Goal: Task Accomplishment & Management: Use online tool/utility

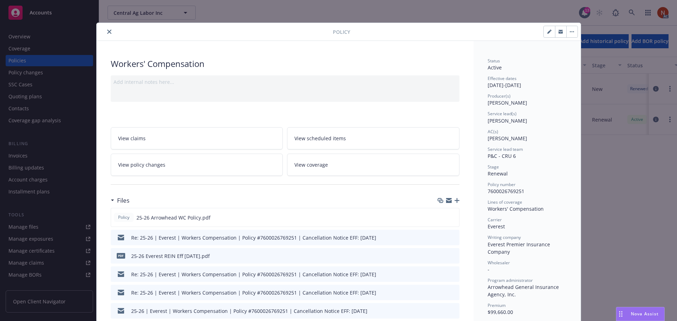
click at [107, 30] on icon "close" at bounding box center [109, 32] width 4 height 4
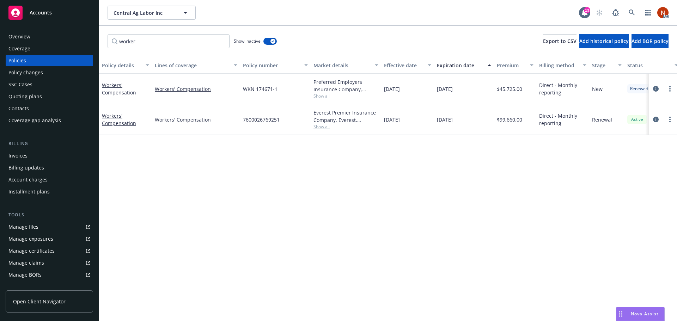
click at [37, 263] on div "Manage claims" at bounding box center [26, 262] width 36 height 11
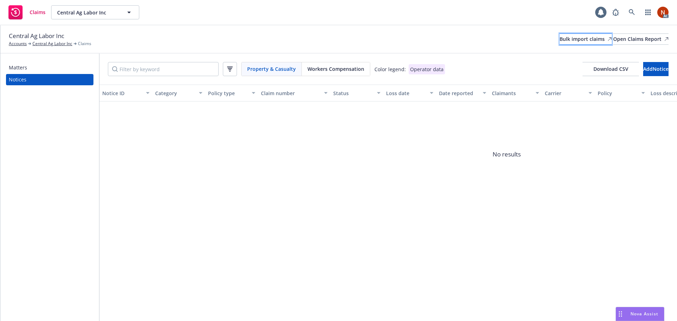
click at [560, 41] on div "Bulk import claims" at bounding box center [586, 39] width 52 height 11
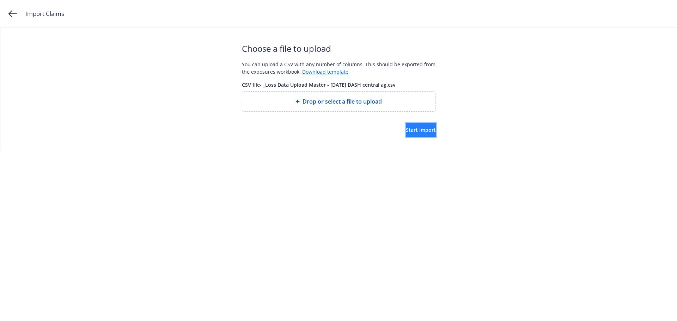
click at [406, 126] on button "Start import" at bounding box center [421, 130] width 30 height 14
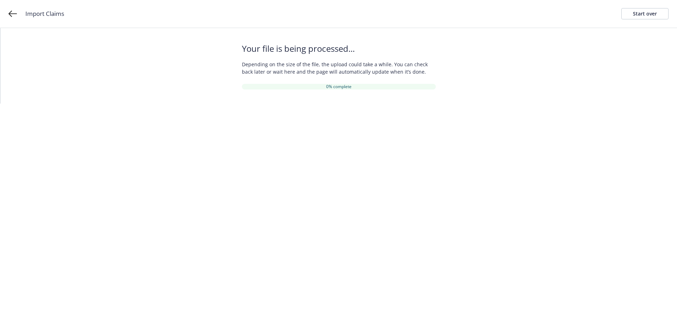
click at [552, 95] on div "Your file is being processed... Depending on the size of the file, the upload c…" at bounding box center [338, 65] width 677 height 75
click at [506, 57] on div "Your file is being processed... Depending on the size of the file, the upload c…" at bounding box center [338, 65] width 677 height 75
click at [480, 48] on div "Your file is being processed... Depending on the size of the file, the upload c…" at bounding box center [338, 65] width 677 height 75
click at [529, 87] on div "Your file is being processed... Depending on the size of the file, the upload c…" at bounding box center [338, 65] width 677 height 75
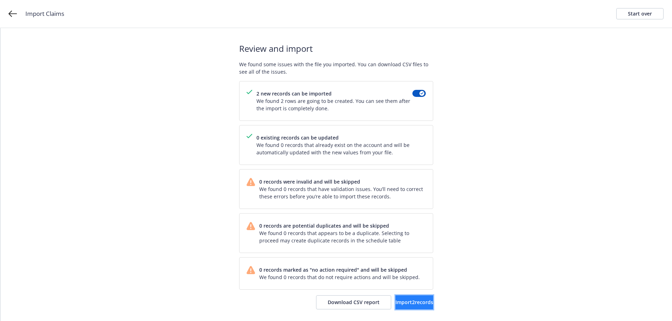
click at [402, 301] on span "Import 2 records" at bounding box center [414, 302] width 38 height 7
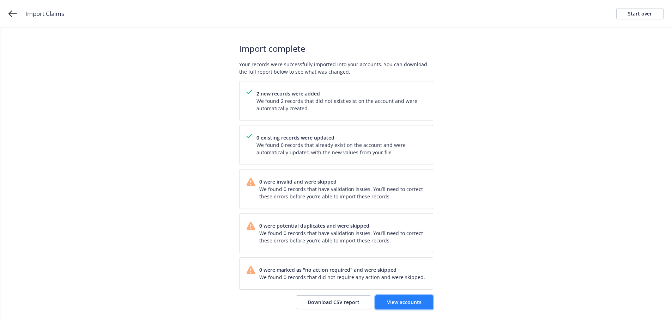
click at [411, 305] on span "View accounts" at bounding box center [404, 302] width 35 height 7
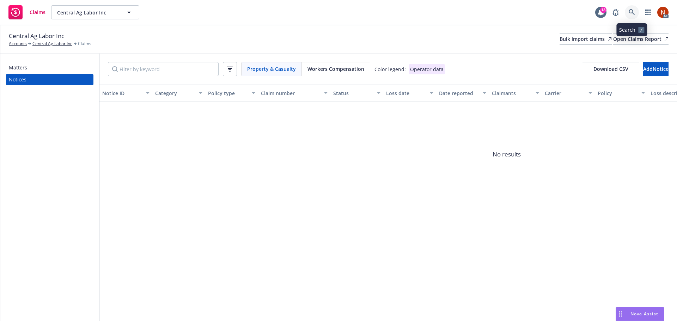
click at [630, 9] on icon at bounding box center [632, 12] width 6 height 6
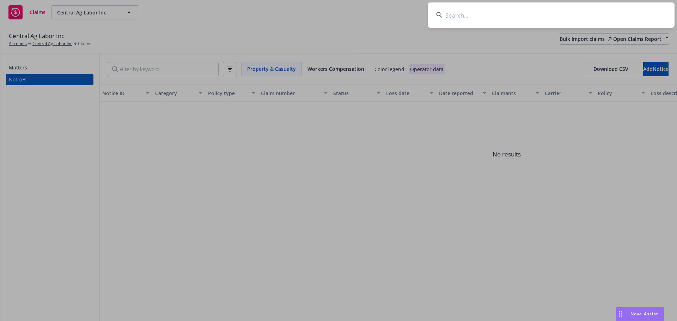
type input "k"
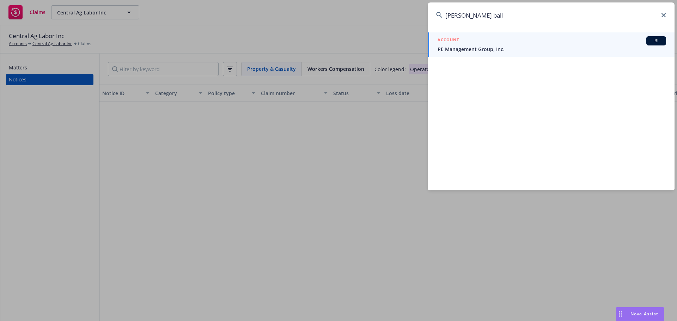
type input "lokey ball"
click at [531, 45] on div "ACCOUNT BI" at bounding box center [552, 40] width 229 height 9
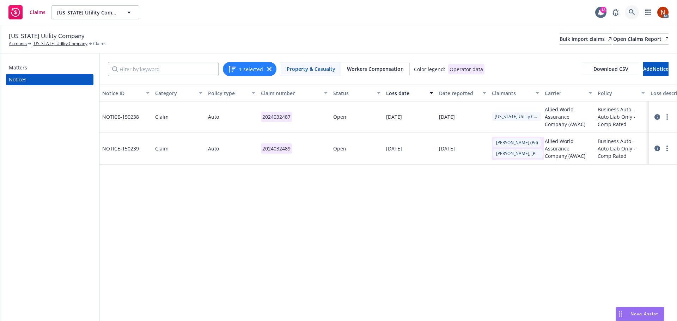
click at [632, 13] on icon at bounding box center [632, 12] width 6 height 6
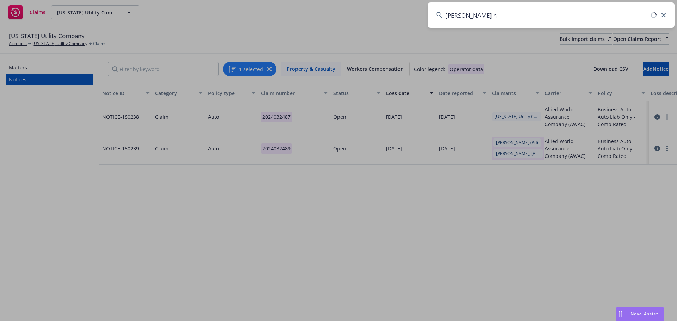
type input "standford ho"
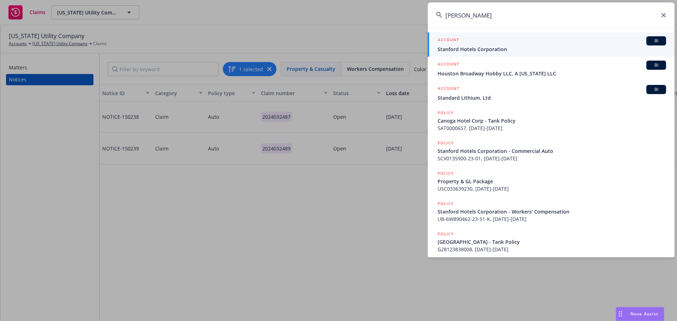
click at [559, 41] on div "ACCOUNT BI" at bounding box center [552, 40] width 229 height 9
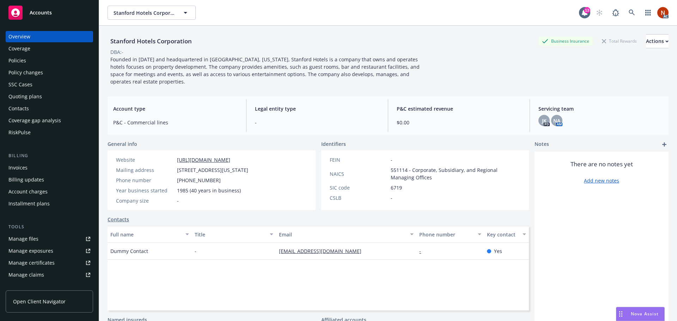
click at [38, 62] on div "Policies" at bounding box center [49, 60] width 82 height 11
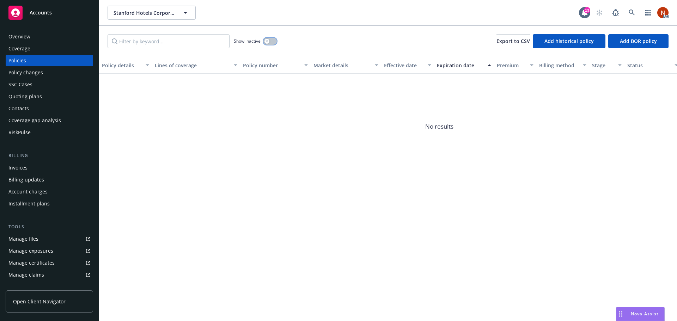
click at [265, 40] on div "button" at bounding box center [266, 41] width 5 height 5
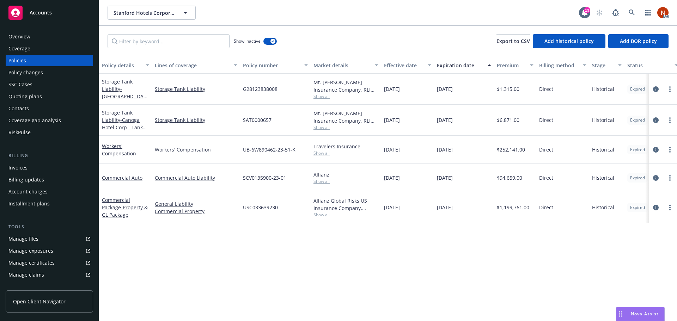
click at [624, 10] on div "AC" at bounding box center [630, 13] width 76 height 14
click at [628, 13] on link at bounding box center [632, 13] width 14 height 14
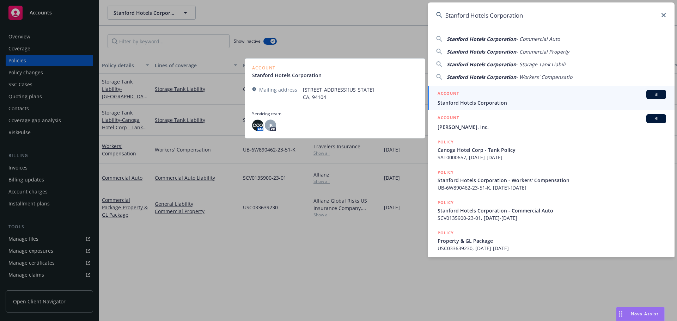
type input "Stanford Hotels Corporation"
click at [555, 92] on div "ACCOUNT BI" at bounding box center [552, 94] width 229 height 9
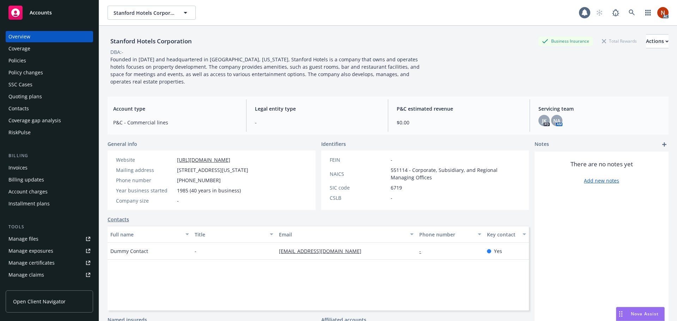
click at [21, 59] on div "Policies" at bounding box center [17, 60] width 18 height 11
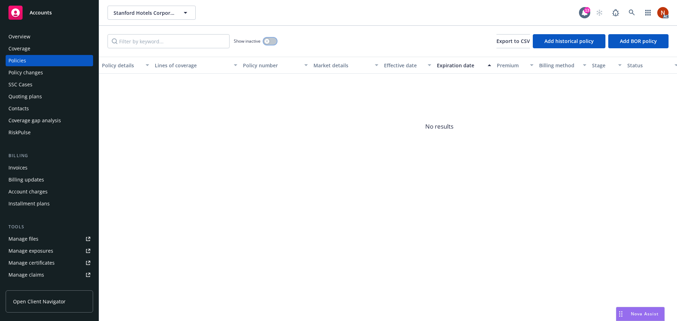
click at [270, 41] on button "button" at bounding box center [269, 41] width 13 height 7
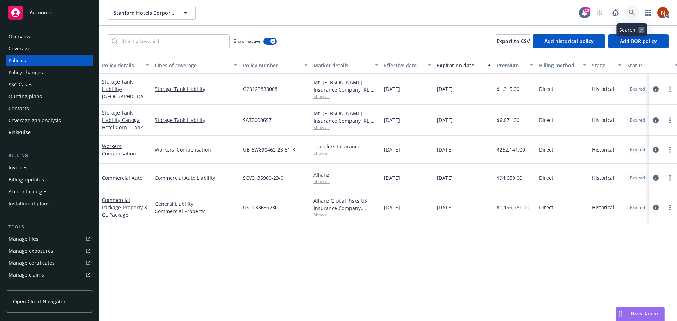
click at [635, 12] on icon at bounding box center [632, 13] width 6 height 6
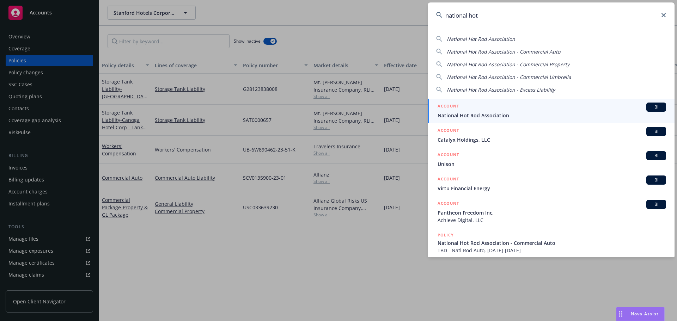
type input "national hot"
click at [513, 115] on span "National Hot Rod Association" at bounding box center [552, 115] width 229 height 7
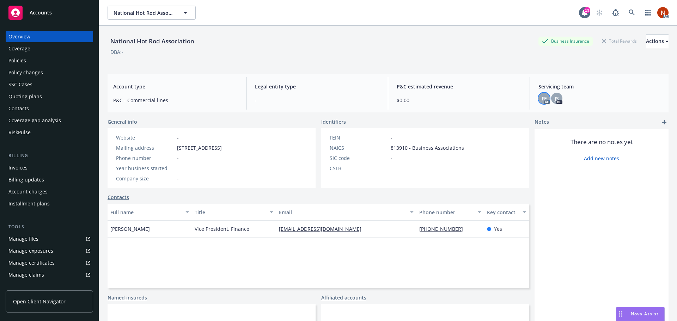
click at [542, 97] on span "FE" at bounding box center [544, 98] width 5 height 7
click at [562, 97] on div "FE AC JS PD" at bounding box center [600, 98] width 124 height 11
click at [555, 98] on span "JS" at bounding box center [557, 98] width 4 height 7
click at [22, 63] on div "Policies" at bounding box center [17, 60] width 18 height 11
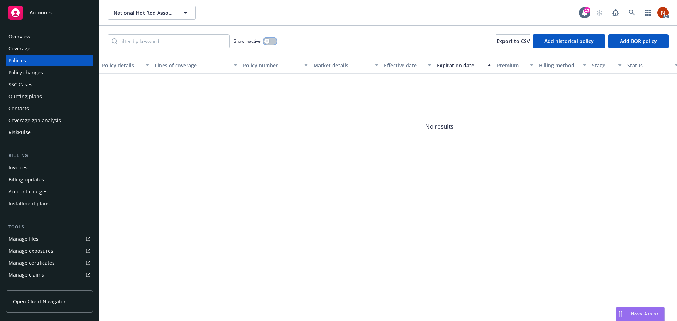
click at [269, 43] on button "button" at bounding box center [269, 41] width 13 height 7
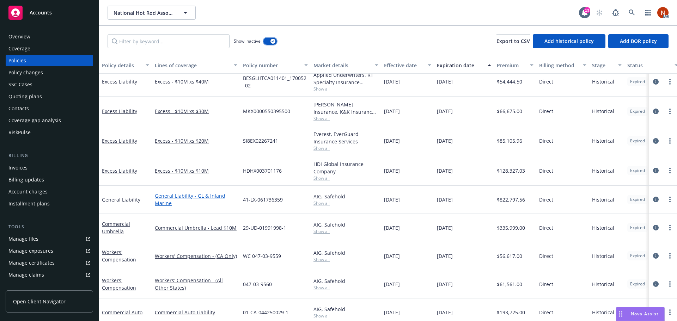
scroll to position [527, 0]
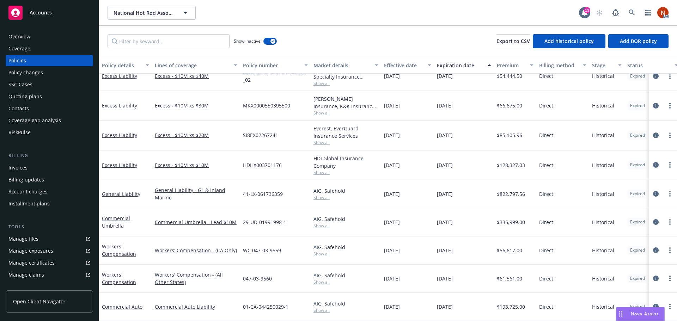
click at [25, 139] on div "Overview Coverage Policies Policy changes SSC Cases Quoting plans Contacts Cove…" at bounding box center [49, 227] width 87 height 392
click at [26, 137] on div "RiskPulse" at bounding box center [19, 132] width 22 height 11
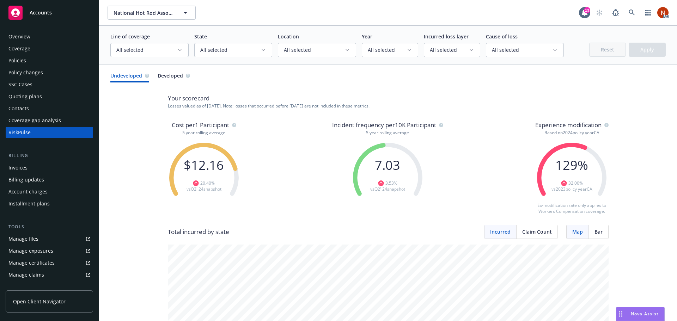
click at [154, 51] on span "All selected" at bounding box center [146, 50] width 61 height 7
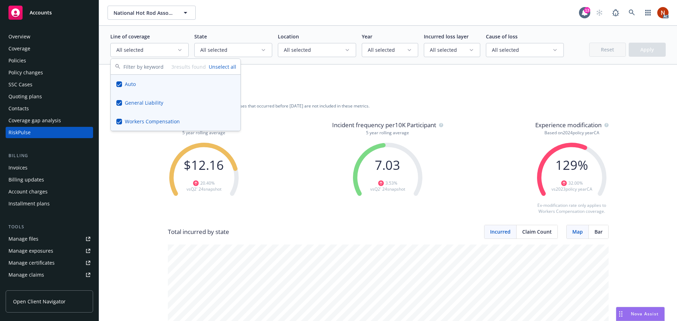
click at [284, 50] on span "All selected" at bounding box center [314, 50] width 61 height 7
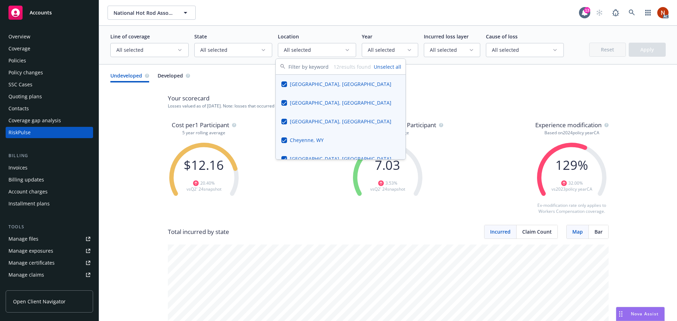
click at [239, 53] on span "All selected" at bounding box center [230, 50] width 61 height 7
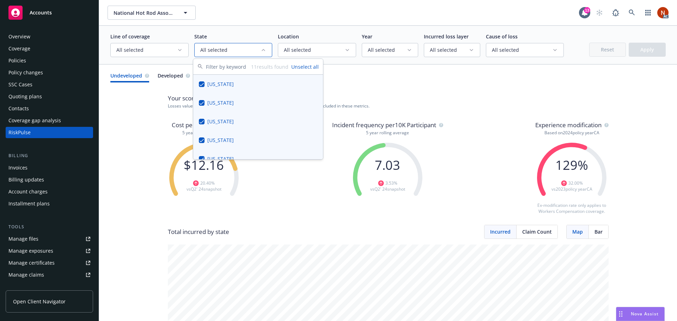
click at [346, 54] on button "All selected" at bounding box center [317, 50] width 78 height 14
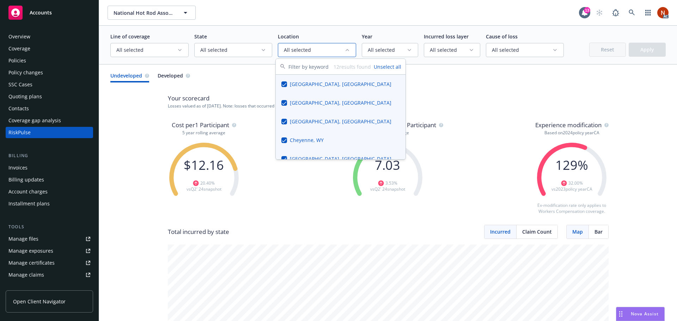
click at [33, 276] on div "Manage claims" at bounding box center [26, 274] width 36 height 11
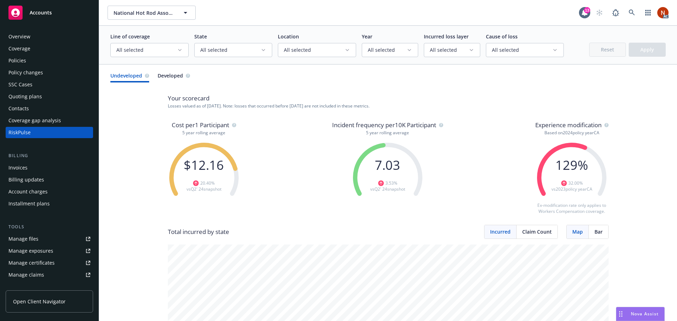
click at [40, 36] on div "Overview" at bounding box center [49, 36] width 82 height 11
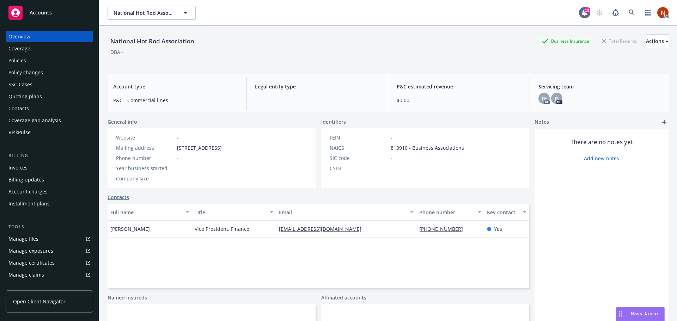
click at [33, 135] on div "RiskPulse" at bounding box center [49, 132] width 82 height 11
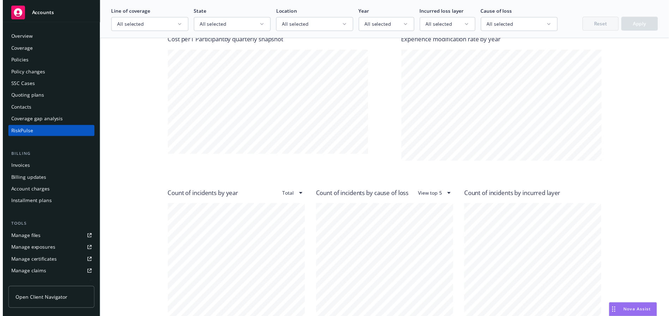
scroll to position [494, 0]
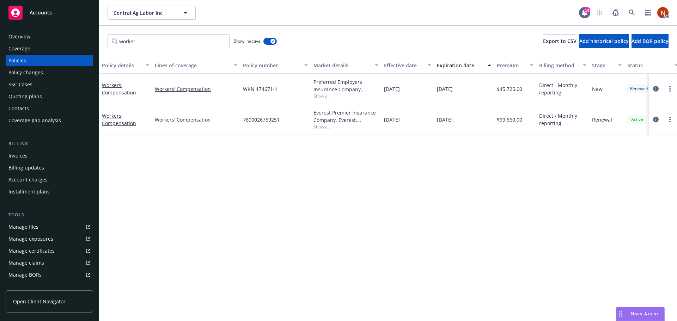
click at [44, 35] on div "Overview" at bounding box center [49, 36] width 82 height 11
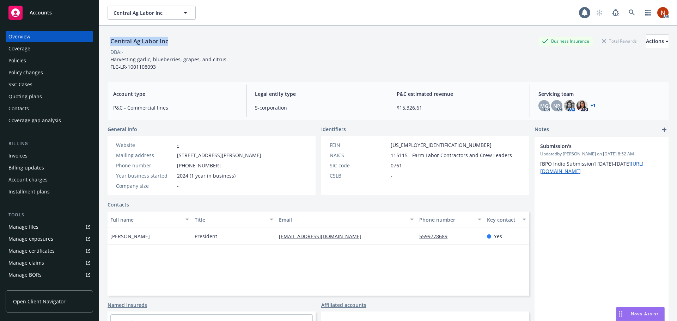
drag, startPoint x: 176, startPoint y: 38, endPoint x: 109, endPoint y: 40, distance: 67.0
click at [109, 40] on div "Central Ag Labor Inc Business Insurance Total Rewards Actions" at bounding box center [388, 41] width 561 height 14
copy div "Central Ag Labor Inc"
drag, startPoint x: 29, startPoint y: 58, endPoint x: 33, endPoint y: 57, distance: 4.4
click at [29, 58] on div "Policies" at bounding box center [49, 60] width 82 height 11
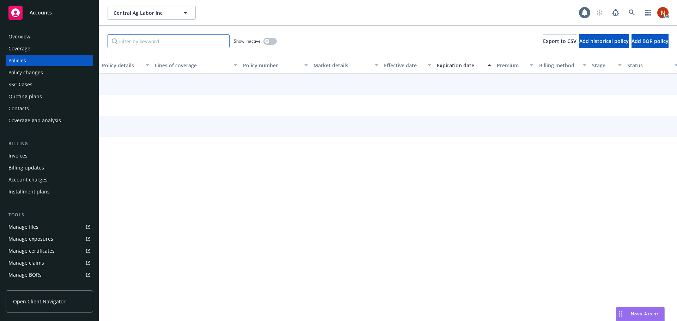
click at [140, 38] on input "Filter by keyword..." at bounding box center [169, 41] width 122 height 14
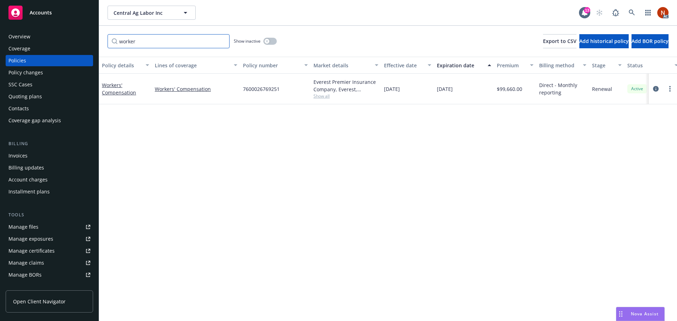
type input "worker"
click at [274, 42] on button "button" at bounding box center [269, 41] width 13 height 7
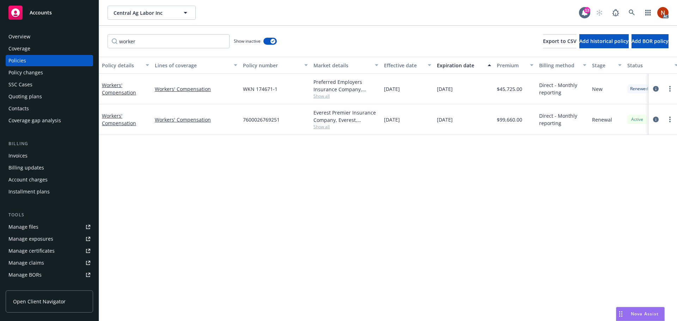
click at [318, 97] on span "Show all" at bounding box center [345, 96] width 65 height 6
drag, startPoint x: 318, startPoint y: 136, endPoint x: 240, endPoint y: 135, distance: 77.9
click at [240, 135] on div "Writing company Preferred Employers Insurance Company Carrier Preferred Employe…" at bounding box center [307, 142] width 141 height 79
copy span "Preferred Employers Insurance"
click at [36, 38] on div "Overview" at bounding box center [49, 36] width 82 height 11
